Goal: Task Accomplishment & Management: Use online tool/utility

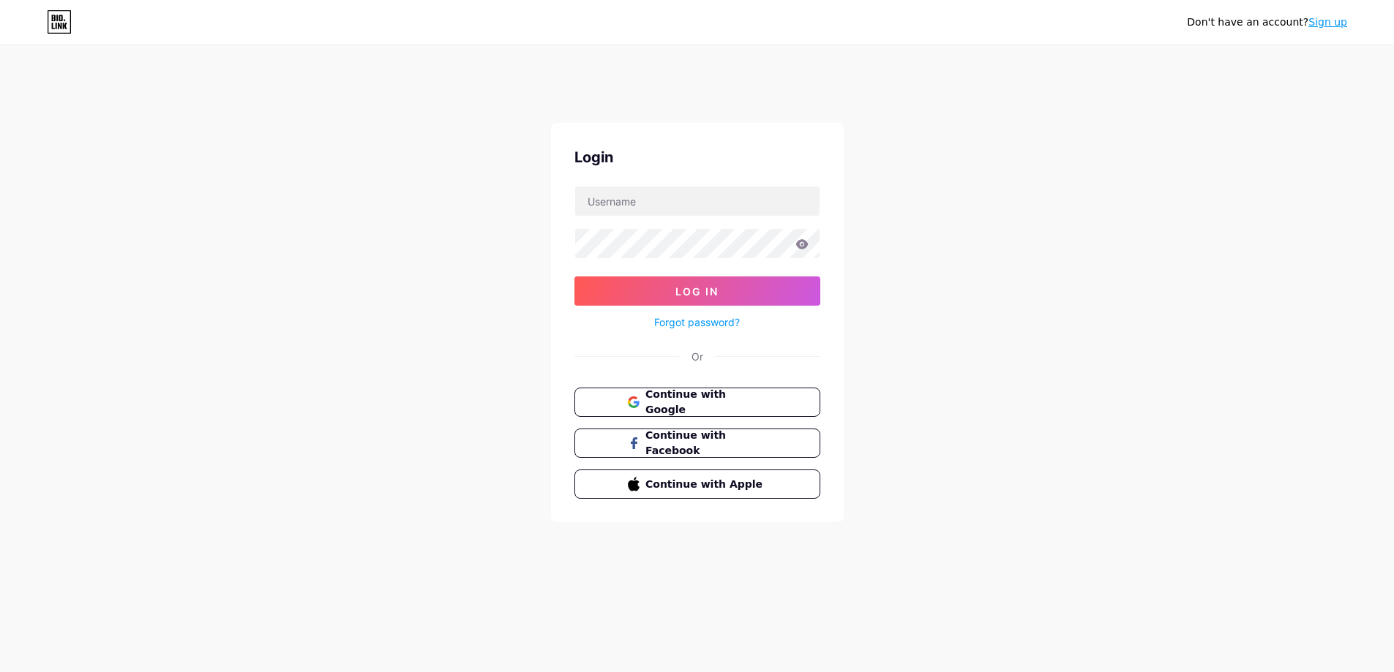
click at [671, 184] on div "Login Log In Forgot password? Or Continue with Google Continue with Facebook Co…" at bounding box center [697, 322] width 293 height 399
drag, startPoint x: 669, startPoint y: 196, endPoint x: 675, endPoint y: 214, distance: 19.0
click at [669, 196] on input "text" at bounding box center [697, 201] width 244 height 29
click at [603, 386] on div "Login Log In Forgot password? Or Continue with Google Continue with Facebook Co…" at bounding box center [697, 322] width 293 height 399
click at [620, 402] on button "Continue with Google" at bounding box center [696, 403] width 249 height 30
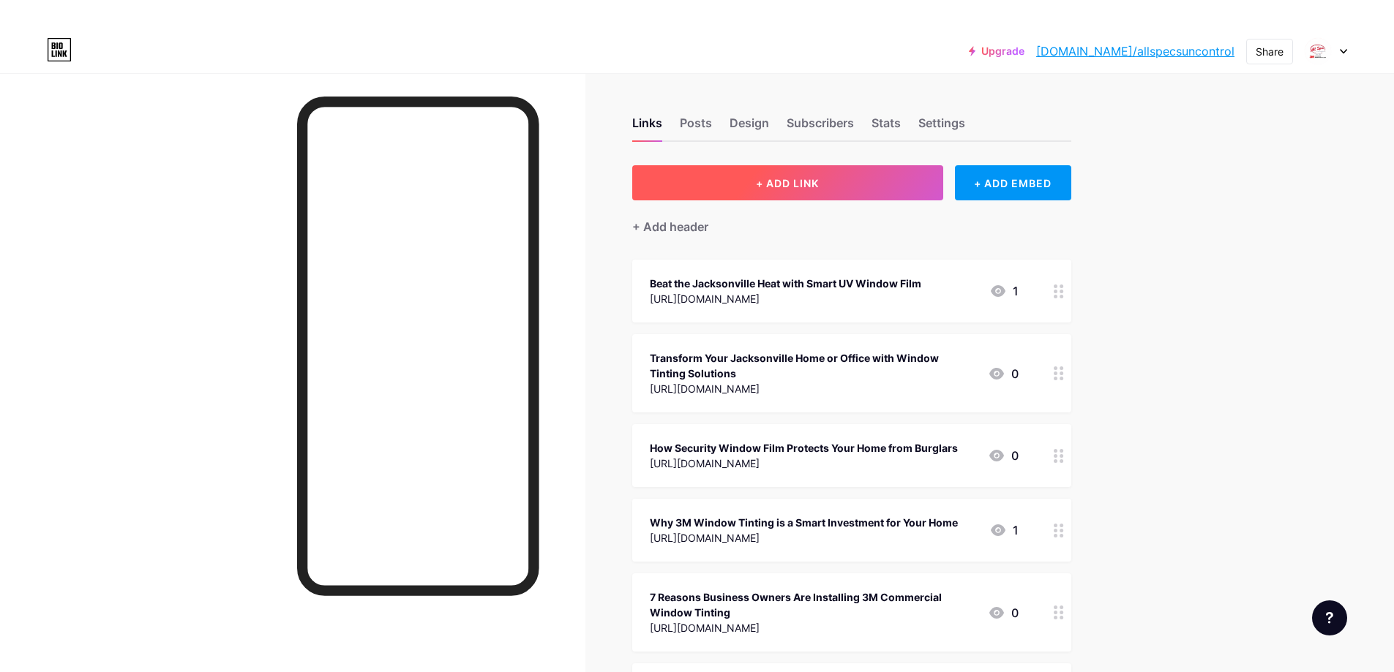
click at [834, 182] on button "+ ADD LINK" at bounding box center [787, 182] width 311 height 35
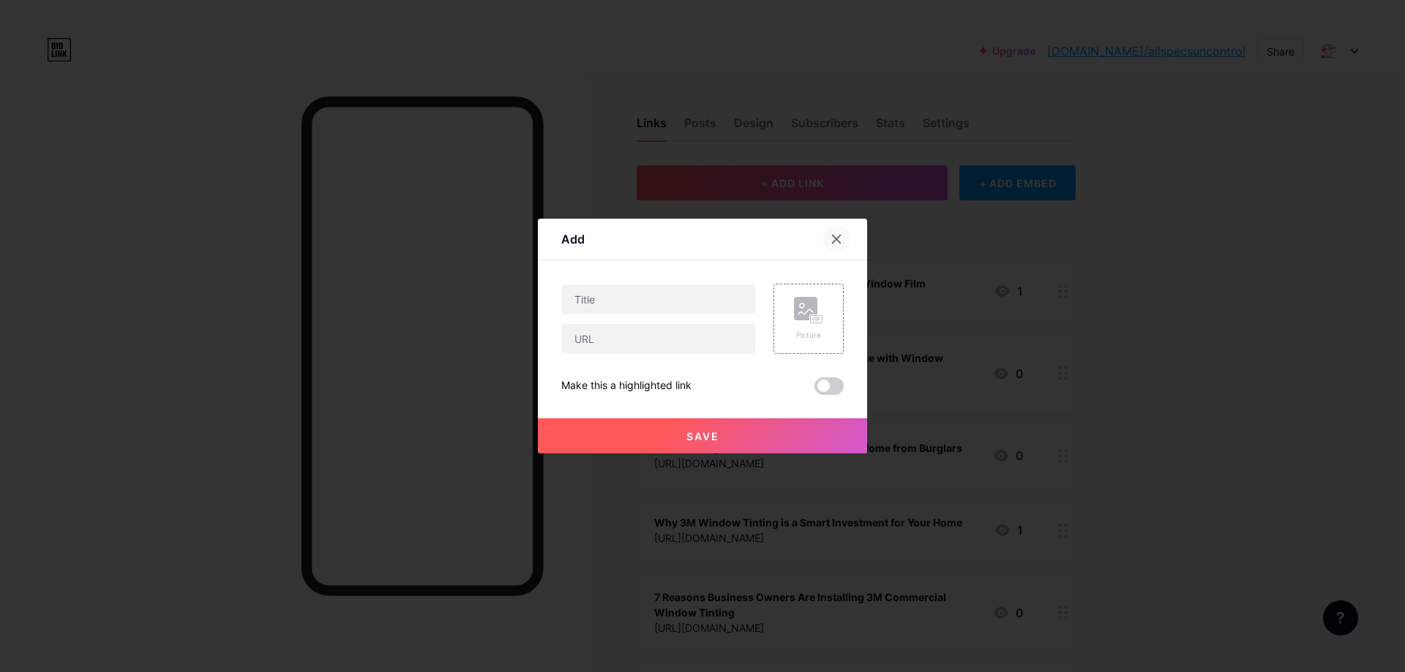
click at [841, 231] on div at bounding box center [836, 239] width 26 height 26
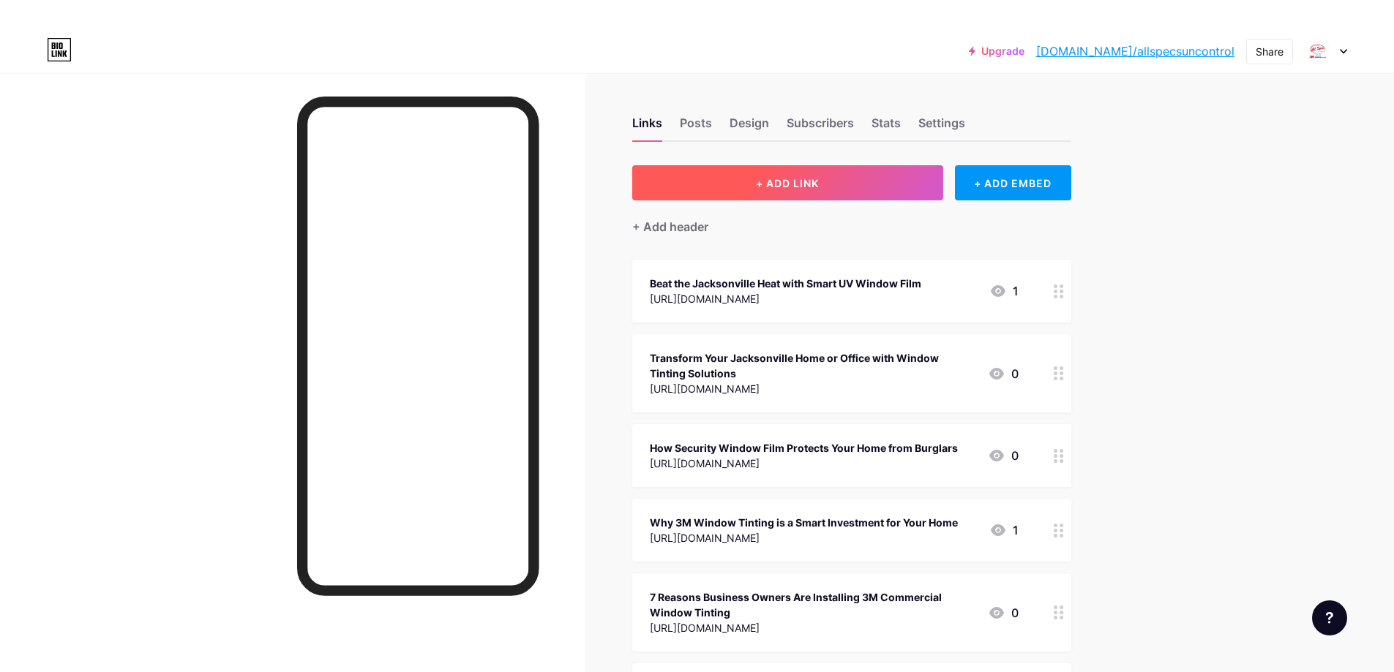
drag, startPoint x: 774, startPoint y: 162, endPoint x: 781, endPoint y: 183, distance: 21.5
click at [780, 176] on button "+ ADD LINK" at bounding box center [787, 182] width 311 height 35
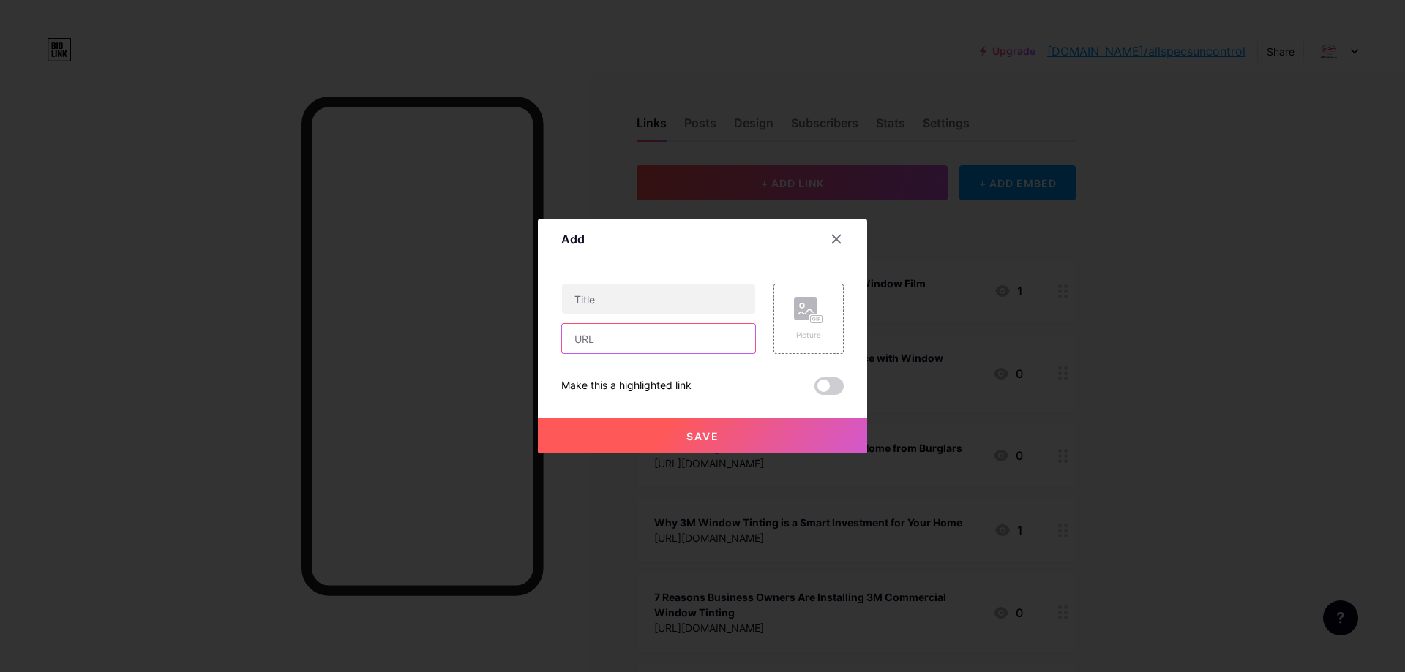
click at [635, 331] on input "text" at bounding box center [658, 338] width 193 height 29
paste input "https://www.allspecsuncontrol.com/solar-shade-window-tint/how-much-does-solar-w…"
type input "https://www.allspecsuncontrol.com/solar-shade-window-tint/how-much-does-solar-w…"
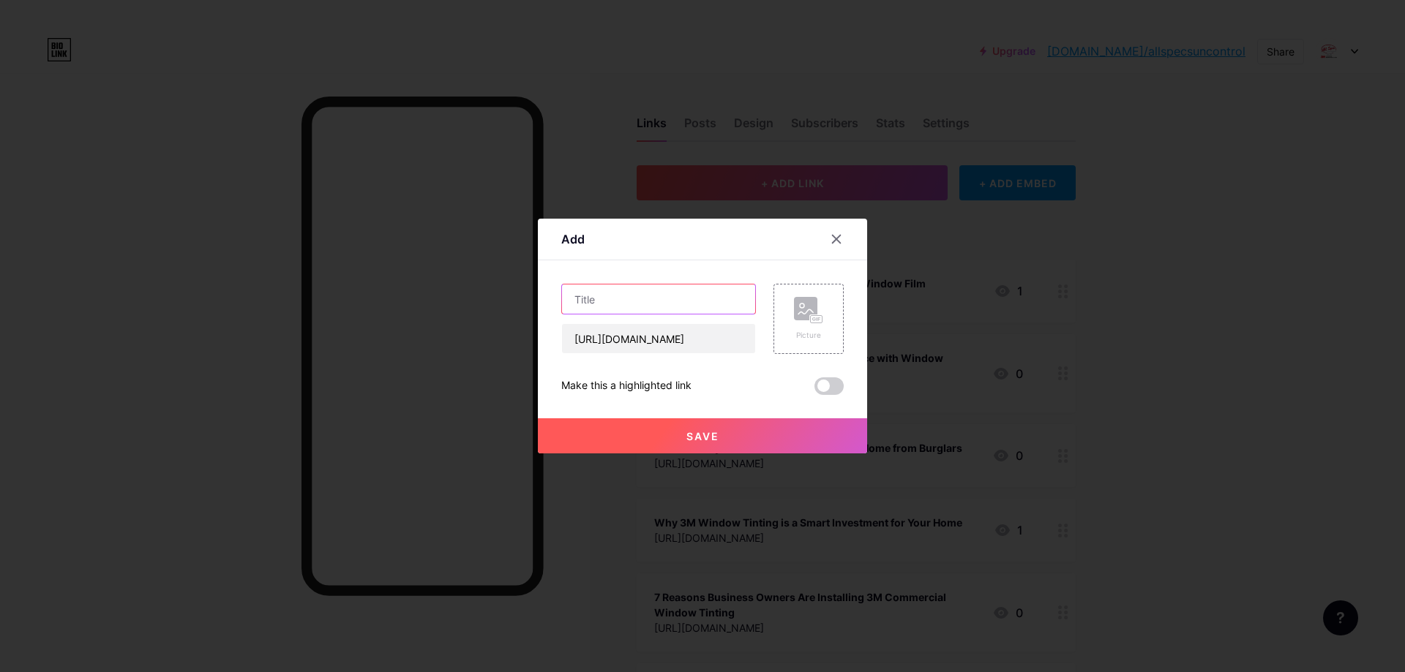
click at [642, 301] on input "text" at bounding box center [658, 299] width 193 height 29
paste input "Discover 2026 Solar Window Tint Prices & Installation Tips"
type input "Discover 2026 Solar Window Tint Prices & Installation Tips"
click at [761, 429] on button "Save" at bounding box center [702, 435] width 329 height 35
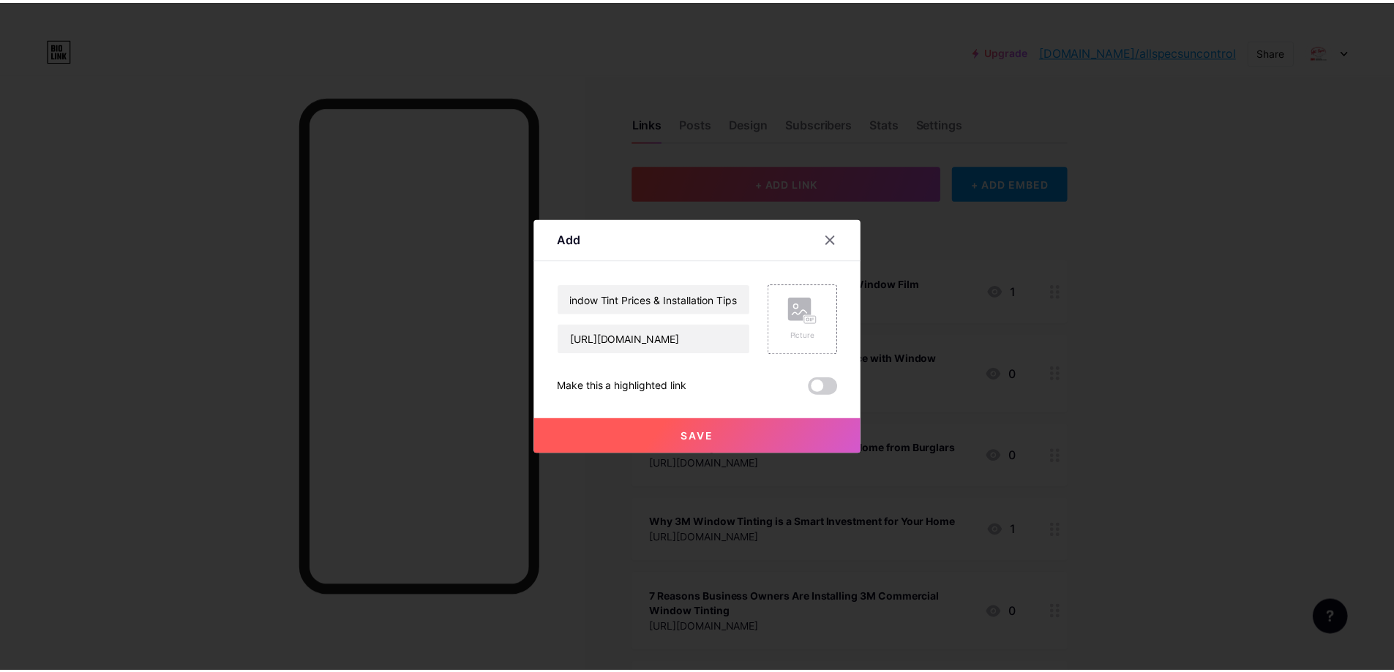
scroll to position [0, 0]
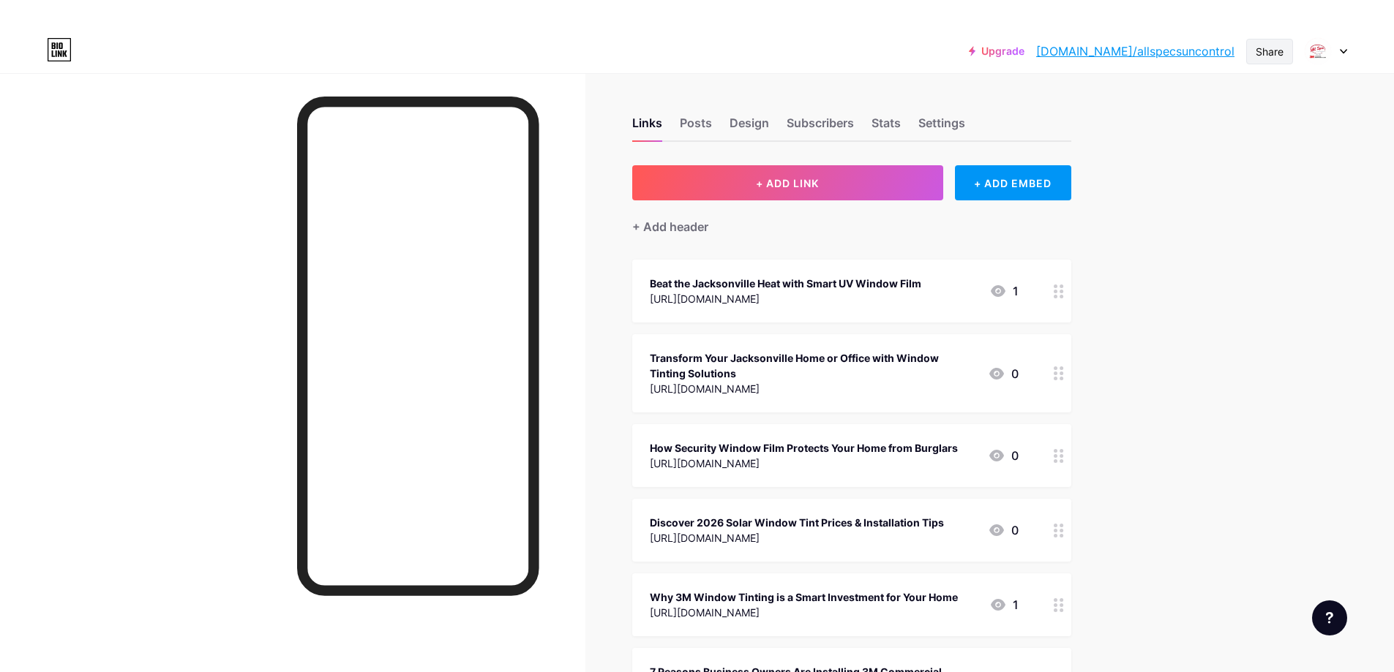
click at [1267, 54] on div "Share" at bounding box center [1269, 51] width 28 height 15
click at [1123, 112] on div "Copy link" at bounding box center [1148, 105] width 54 height 18
